Goal: Information Seeking & Learning: Find specific fact

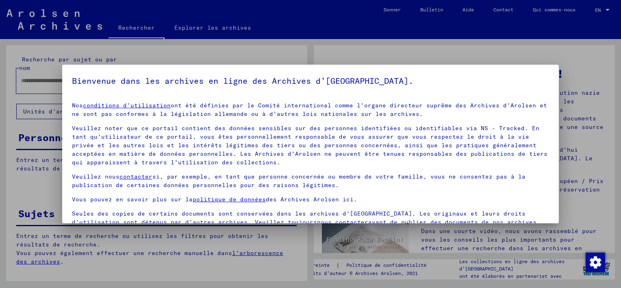
scroll to position [67, 0]
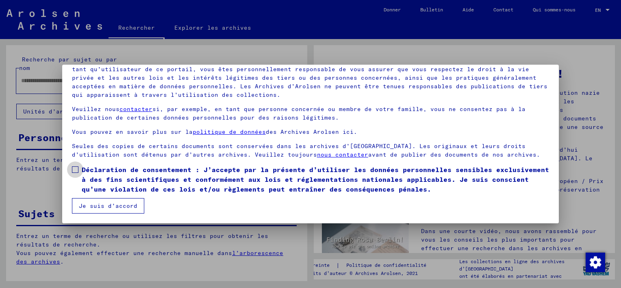
click at [74, 169] on span at bounding box center [75, 169] width 7 height 7
click at [91, 205] on button "Je suis d’accord" at bounding box center [108, 205] width 72 height 15
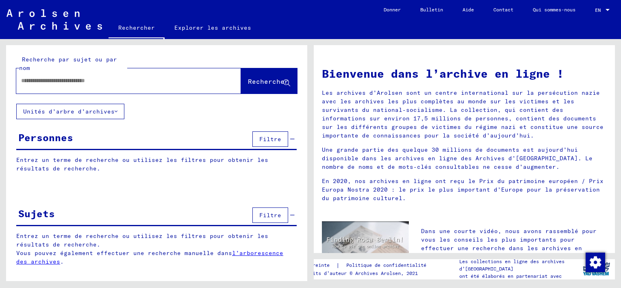
click at [50, 80] on input "text" at bounding box center [119, 80] width 196 height 9
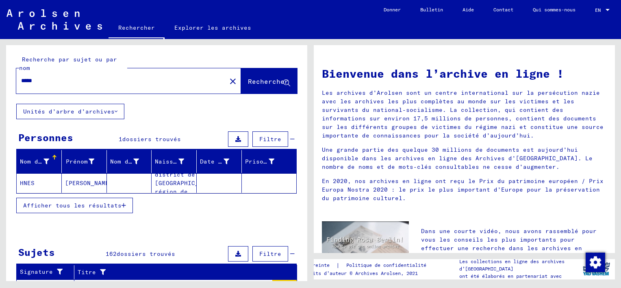
drag, startPoint x: 41, startPoint y: 83, endPoint x: 19, endPoint y: 79, distance: 22.7
click at [19, 79] on div "*****" at bounding box center [116, 81] width 200 height 18
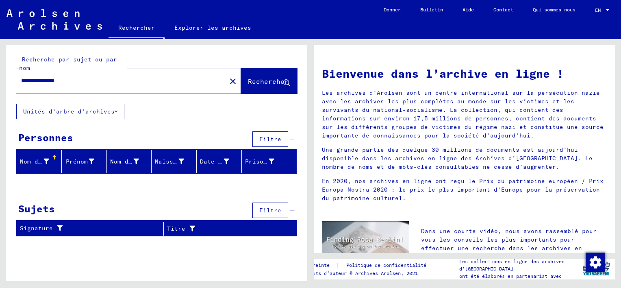
drag, startPoint x: 83, startPoint y: 78, endPoint x: 58, endPoint y: 84, distance: 25.8
click at [58, 84] on input "**********" at bounding box center [119, 80] width 196 height 9
type input "*********"
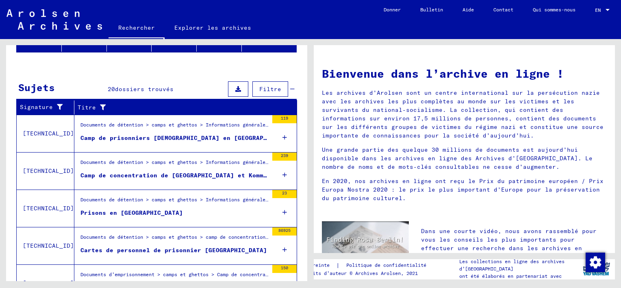
scroll to position [122, 0]
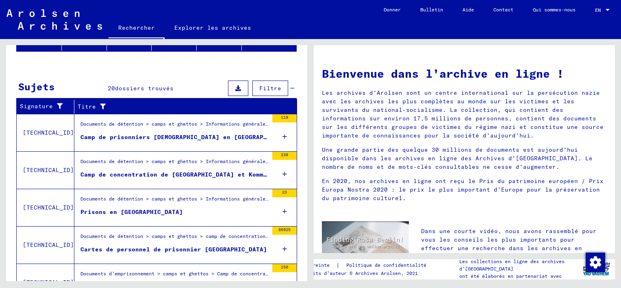
click at [272, 152] on div "239" at bounding box center [284, 156] width 24 height 8
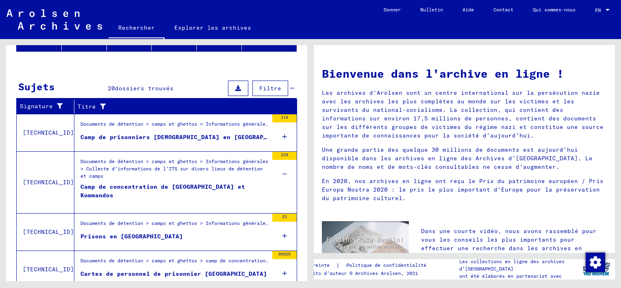
click at [272, 152] on div "239" at bounding box center [284, 156] width 24 height 8
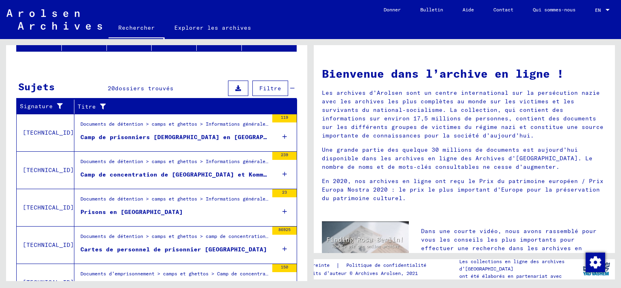
click at [272, 152] on div "239" at bounding box center [284, 156] width 24 height 8
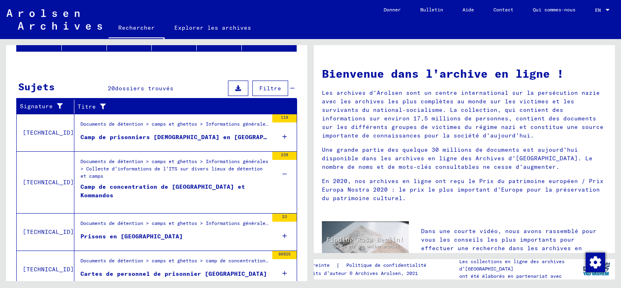
click at [112, 182] on div "Camp de concentration de [GEOGRAPHIC_DATA] et Kommandos" at bounding box center [174, 194] width 188 height 24
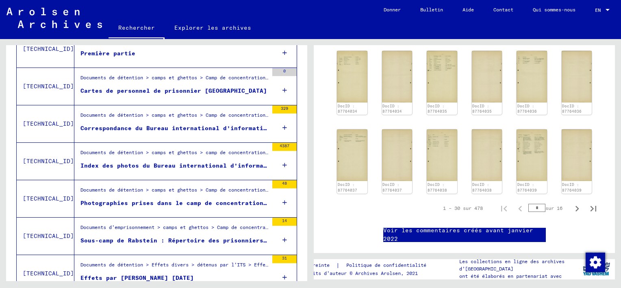
scroll to position [366, 0]
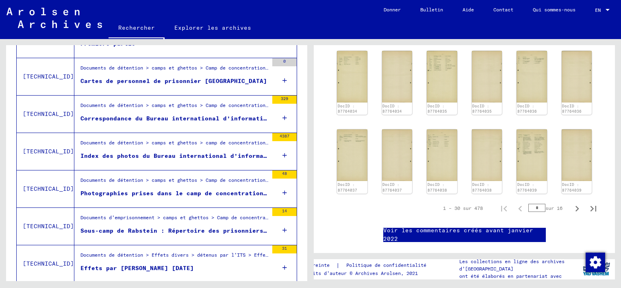
click at [280, 133] on div "4387" at bounding box center [284, 137] width 24 height 8
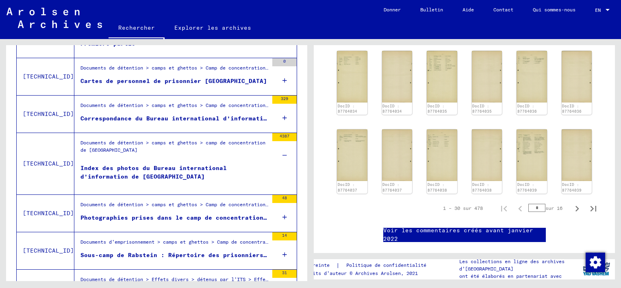
click at [162, 167] on div "Index des photos du Bureau international d’information de [GEOGRAPHIC_DATA]" at bounding box center [174, 176] width 188 height 24
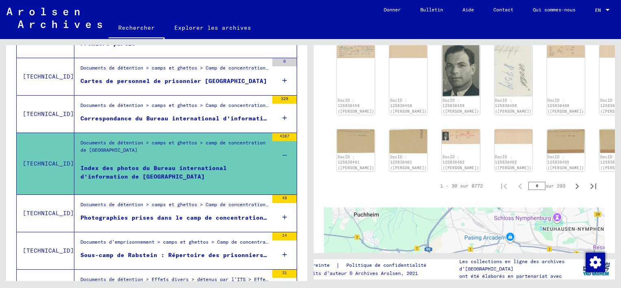
scroll to position [487, 0]
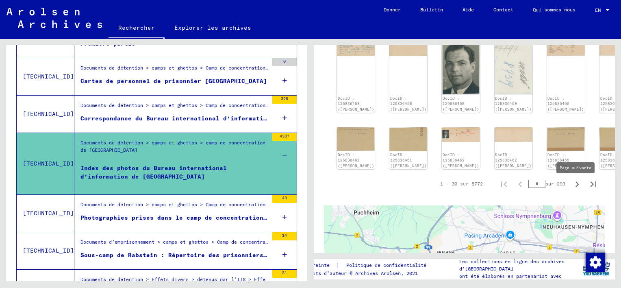
click at [576, 187] on icon "Page suivante" at bounding box center [578, 184] width 4 height 6
type input "*"
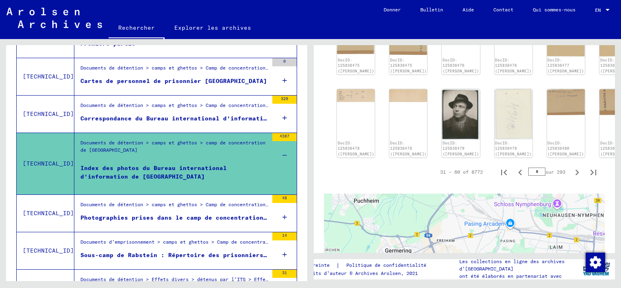
scroll to position [406, 0]
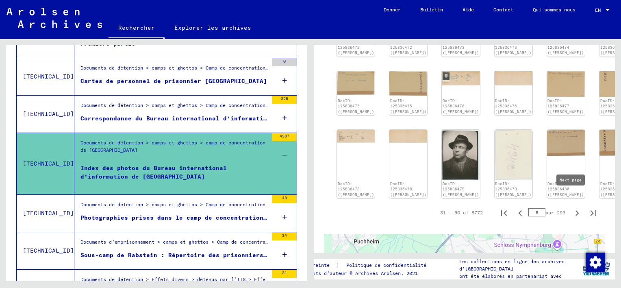
click at [572, 207] on icon "Page suivante" at bounding box center [576, 212] width 11 height 11
type input "*"
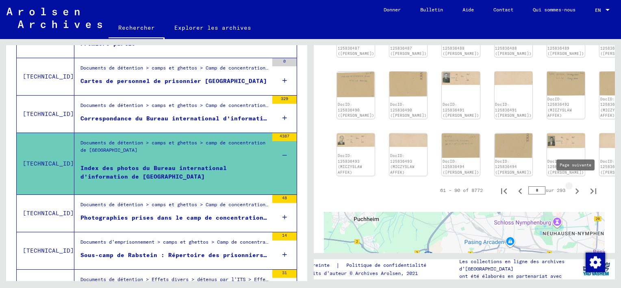
click at [571, 185] on icon "Page suivante" at bounding box center [576, 190] width 11 height 11
type input "*"
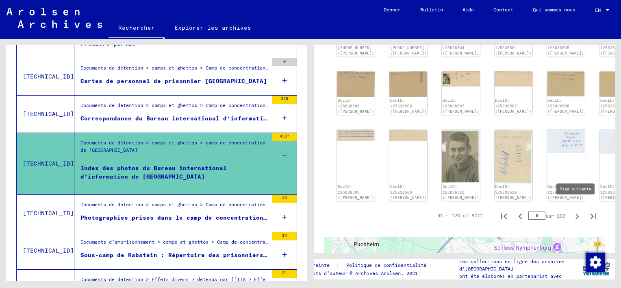
click at [571, 211] on icon "Page suivante" at bounding box center [576, 216] width 11 height 11
type input "*"
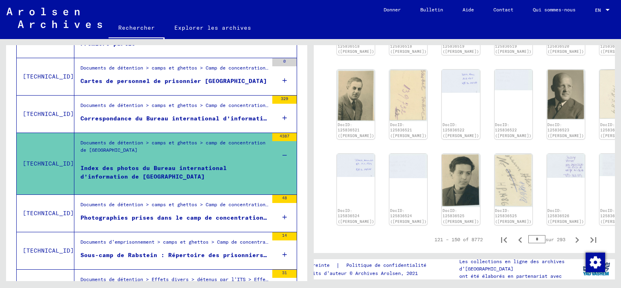
scroll to position [528, 0]
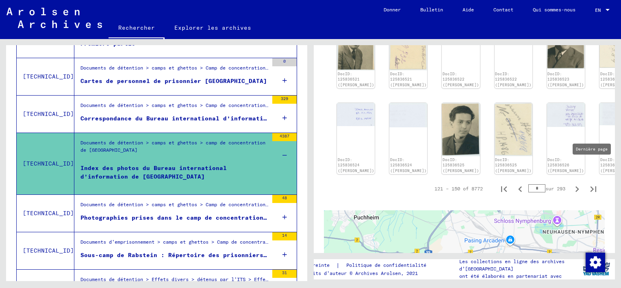
click at [588, 183] on icon "Dernière page" at bounding box center [593, 188] width 11 height 11
type input "***"
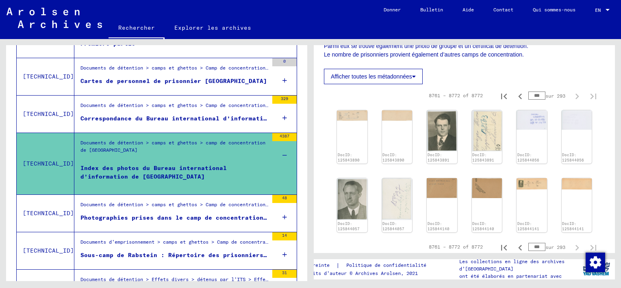
scroll to position [193, 0]
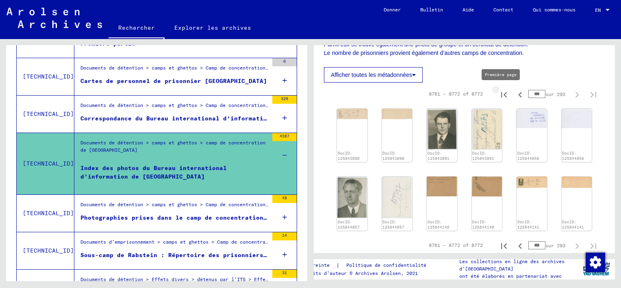
click at [498, 95] on icon "Première page" at bounding box center [503, 94] width 11 height 11
type input "*"
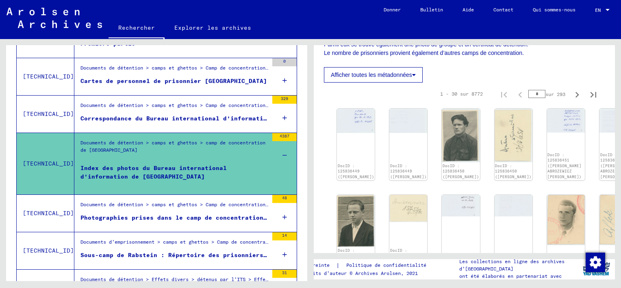
click at [237, 215] on div "Photographies prises dans le camp de concentration de [GEOGRAPHIC_DATA] de soi-…" at bounding box center [174, 217] width 188 height 9
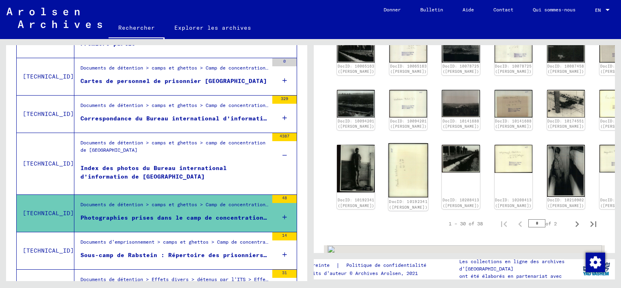
scroll to position [528, 0]
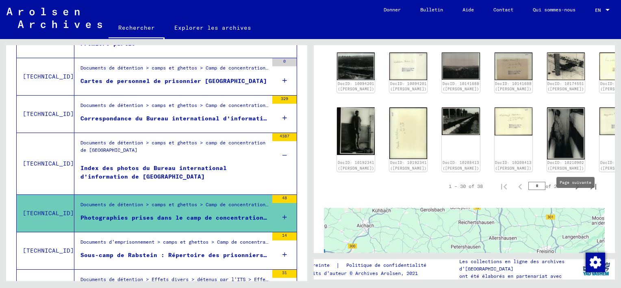
click at [571, 192] on icon "Page suivante" at bounding box center [576, 186] width 11 height 11
type input "*"
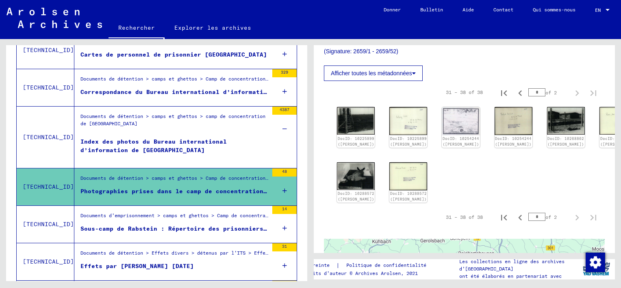
scroll to position [406, 0]
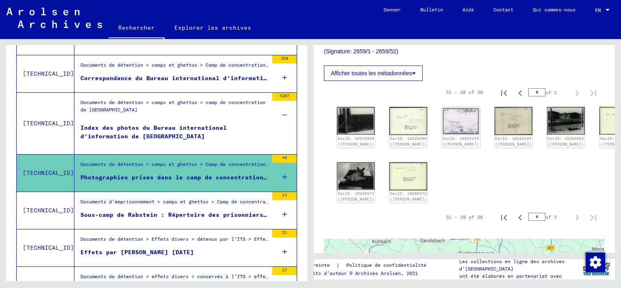
click at [206, 211] on div "Sous-camp de Rabstein : Répertoire des prisonniers morts dans les années 1944-4…" at bounding box center [174, 215] width 188 height 9
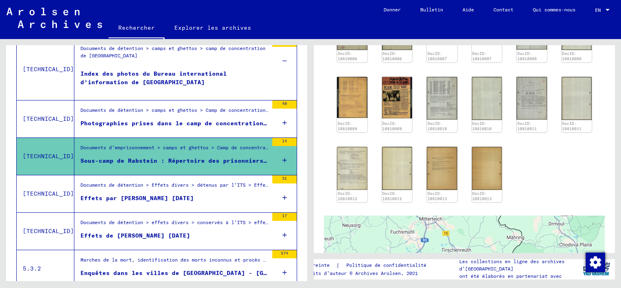
scroll to position [487, 0]
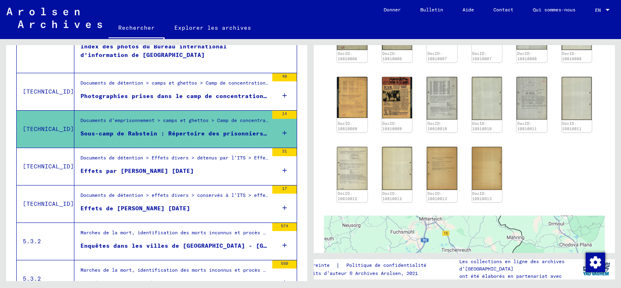
click at [172, 168] on div "Effets par [PERSON_NAME] [DATE]" at bounding box center [136, 171] width 113 height 9
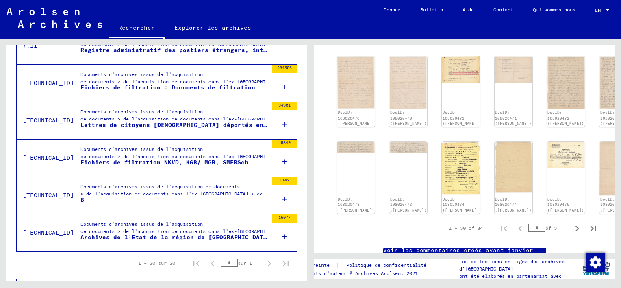
scroll to position [772, 0]
